Goal: Information Seeking & Learning: Check status

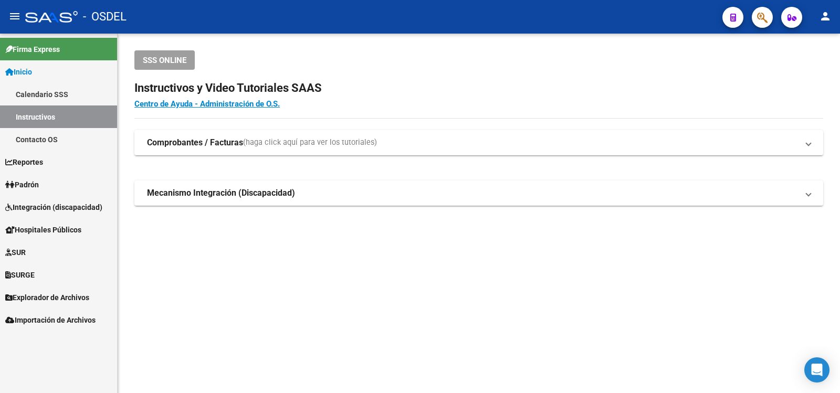
click at [33, 183] on span "Padrón" at bounding box center [22, 185] width 34 height 12
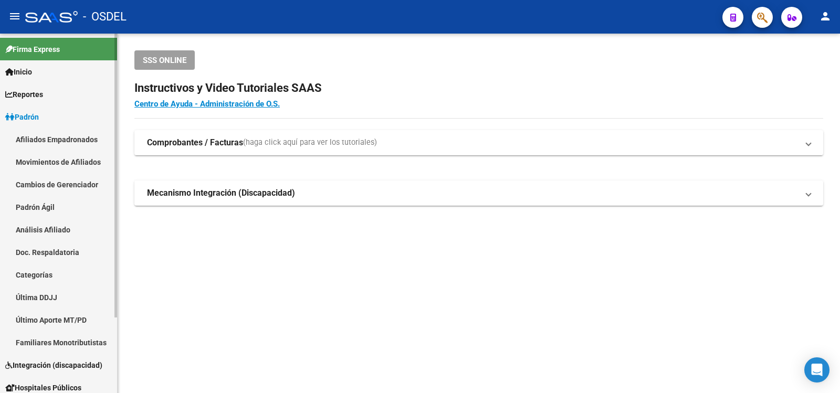
click at [32, 227] on link "Análisis Afiliado" at bounding box center [58, 229] width 117 height 23
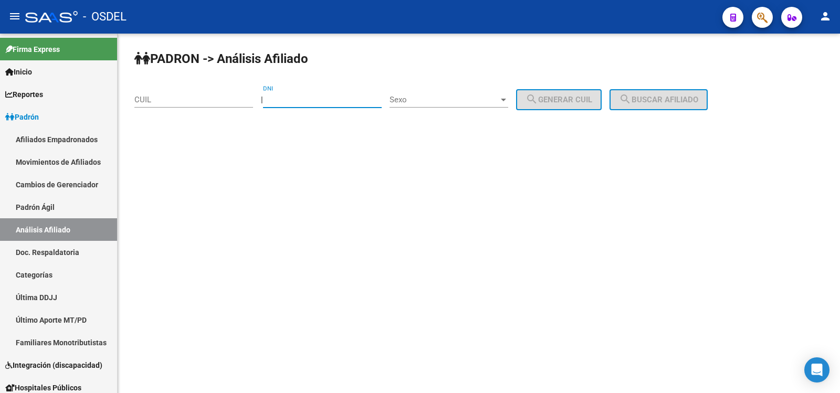
click at [297, 97] on input "DNI" at bounding box center [322, 99] width 119 height 9
type input "18522452"
click at [508, 97] on div at bounding box center [503, 100] width 9 height 8
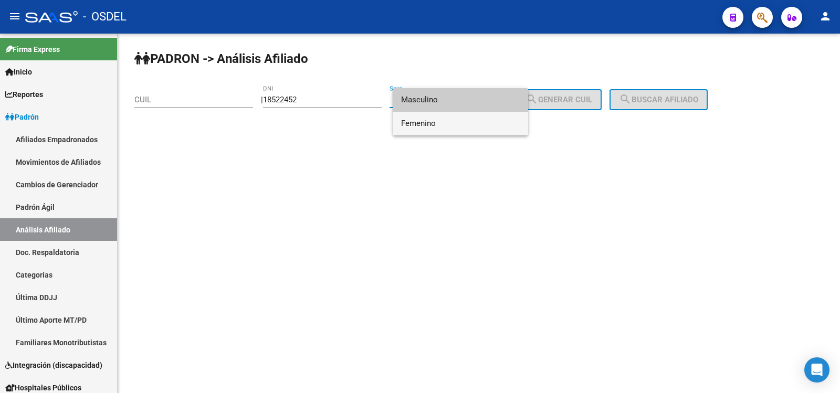
click at [424, 123] on span "Femenino" at bounding box center [460, 124] width 119 height 24
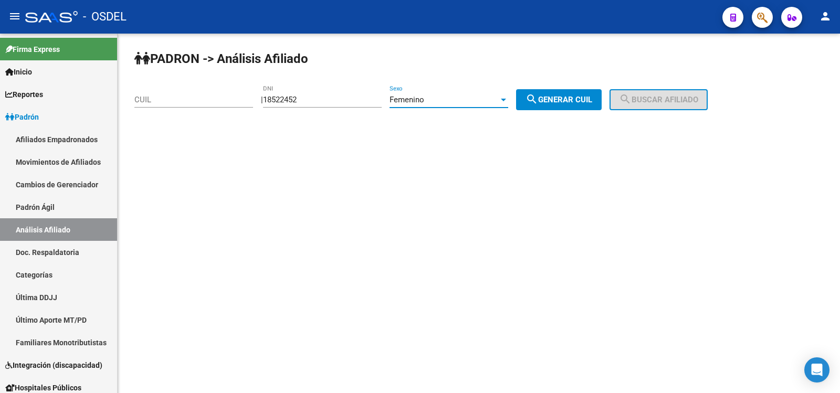
click at [583, 97] on span "search Generar CUIL" at bounding box center [559, 99] width 67 height 9
type input "27-18522452-5"
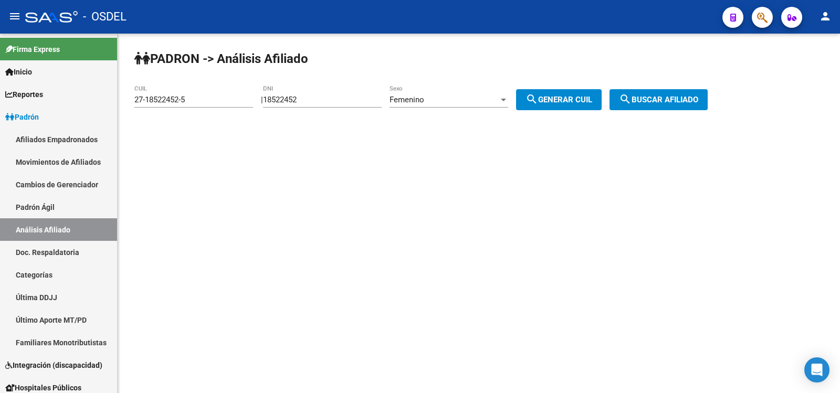
click at [691, 95] on button "search Buscar afiliado" at bounding box center [659, 99] width 98 height 21
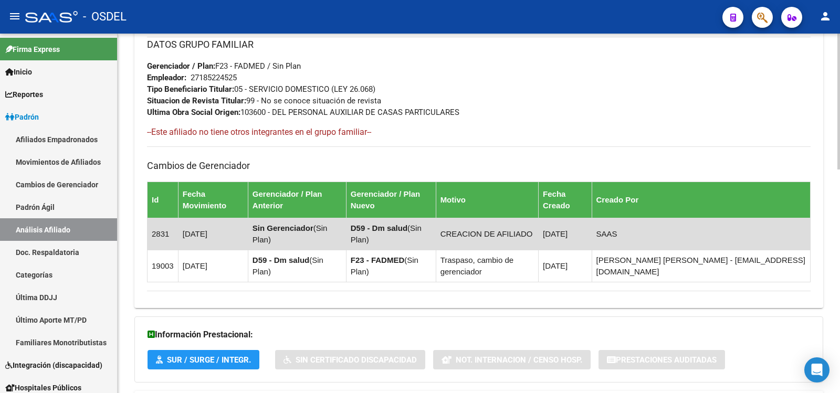
scroll to position [592, 0]
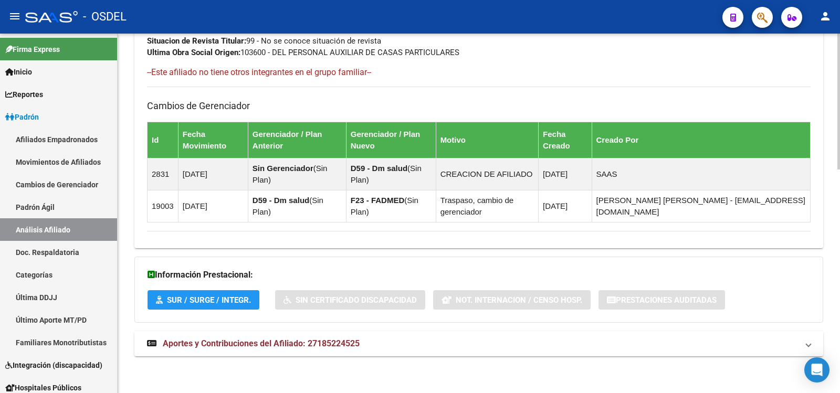
click at [220, 340] on span "Aportes y Contribuciones del Afiliado: 27185224525" at bounding box center [261, 344] width 197 height 10
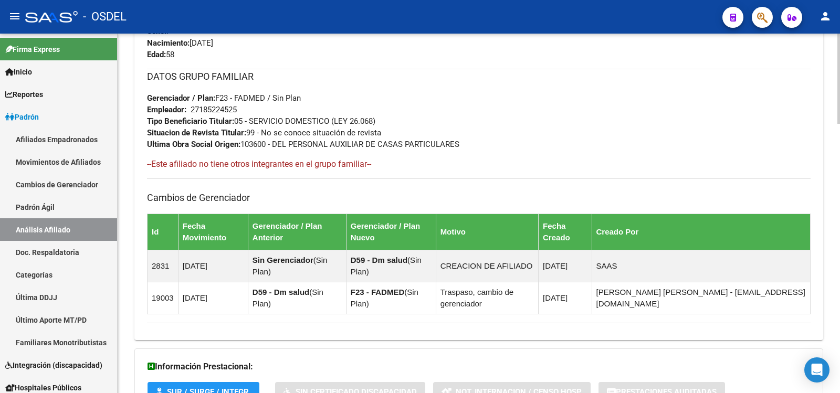
scroll to position [525, 0]
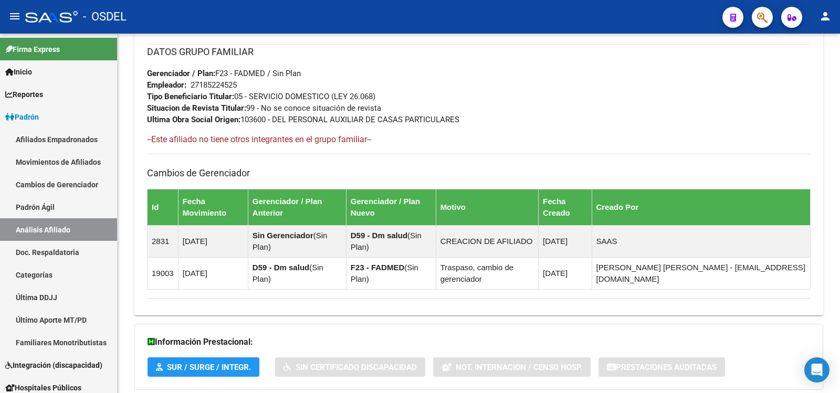
click at [826, 16] on mat-icon "person" at bounding box center [825, 16] width 13 height 13
click at [807, 68] on button "exit_to_app Salir" at bounding box center [804, 69] width 64 height 25
